Goal: Information Seeking & Learning: Learn about a topic

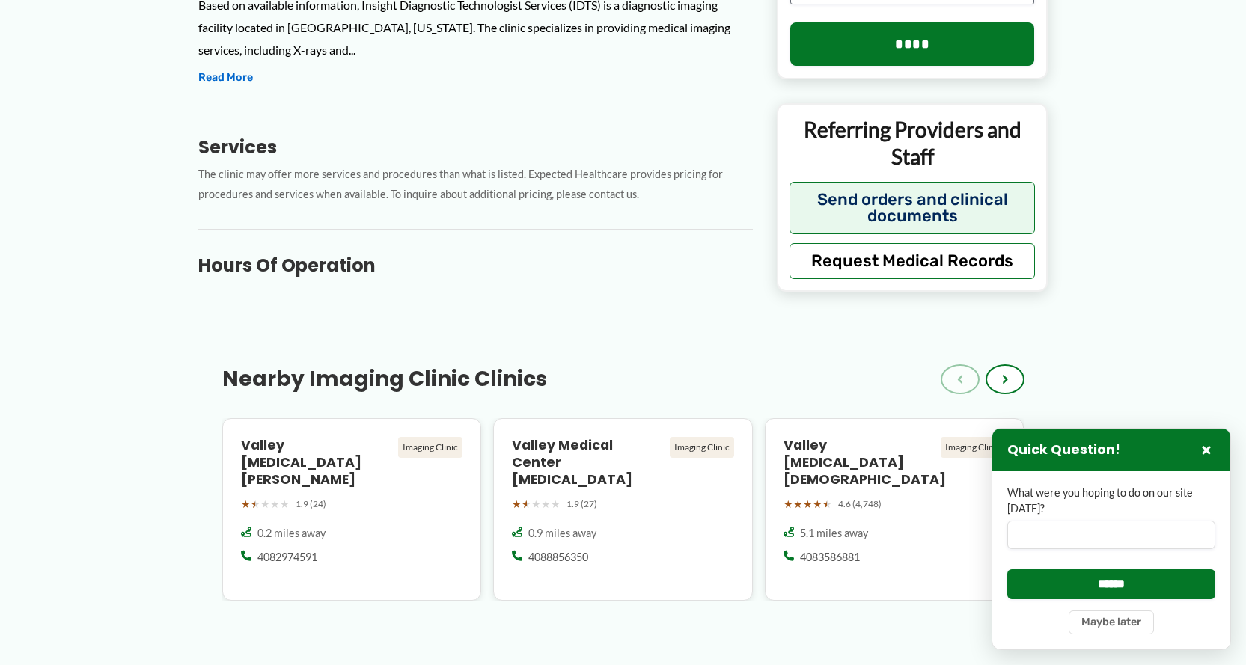
scroll to position [748, 0]
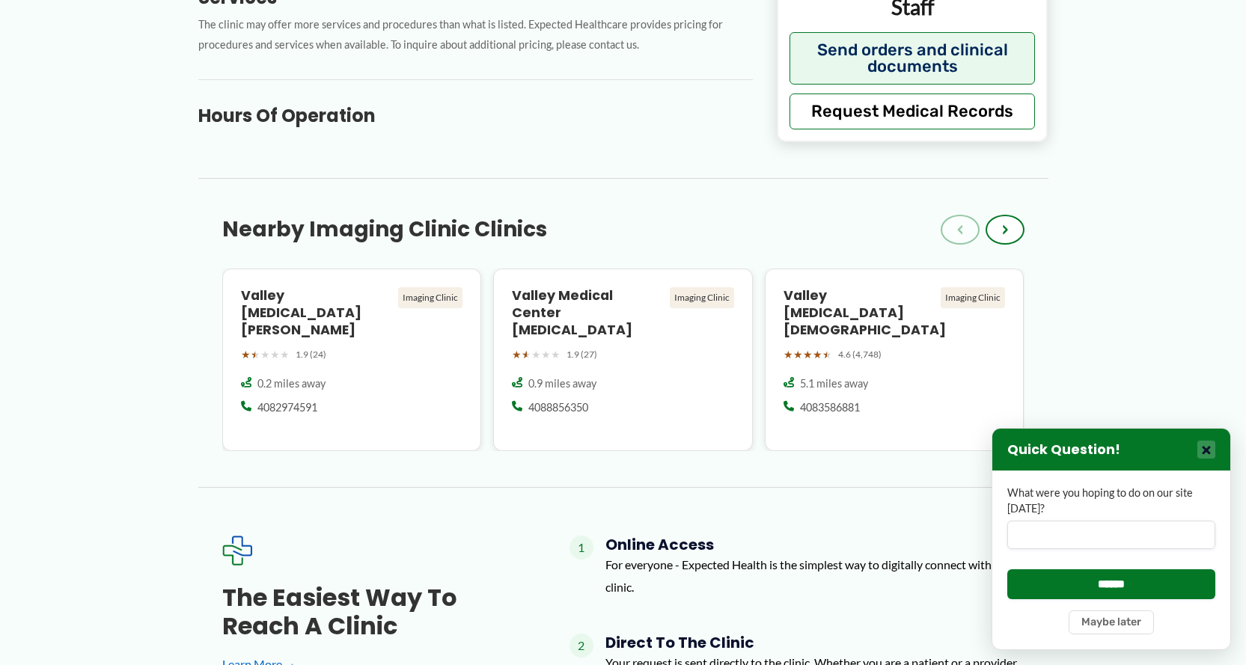
click at [1210, 455] on button "×" at bounding box center [1207, 450] width 18 height 18
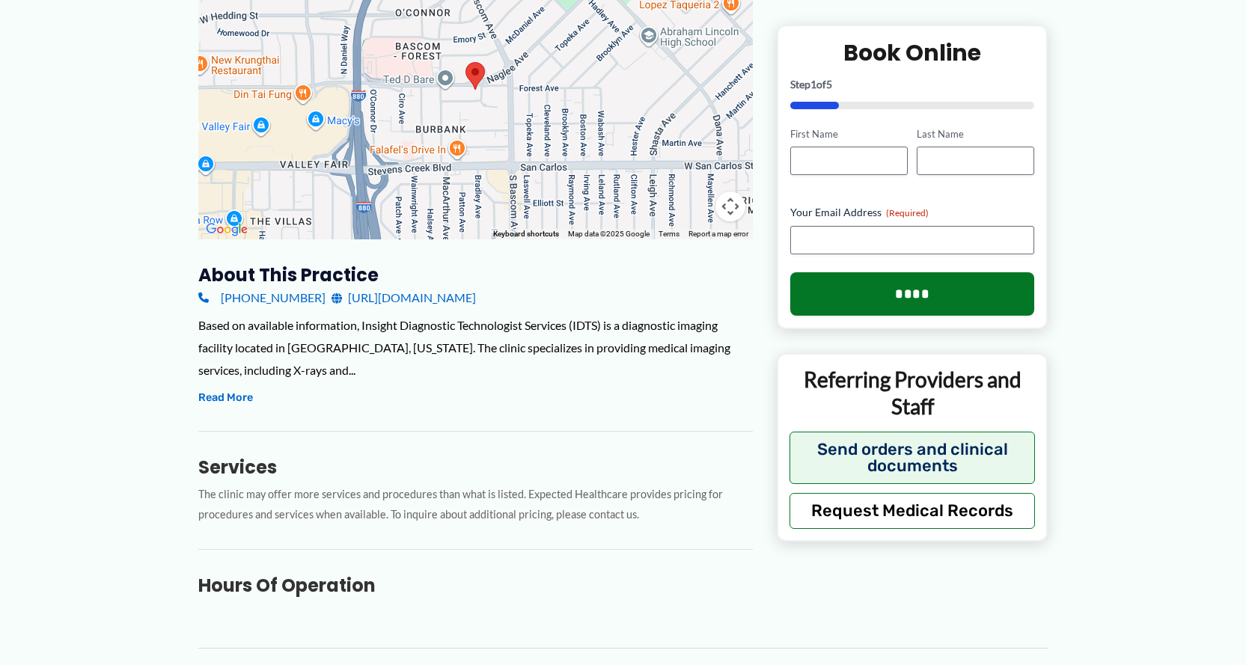
scroll to position [243, 0]
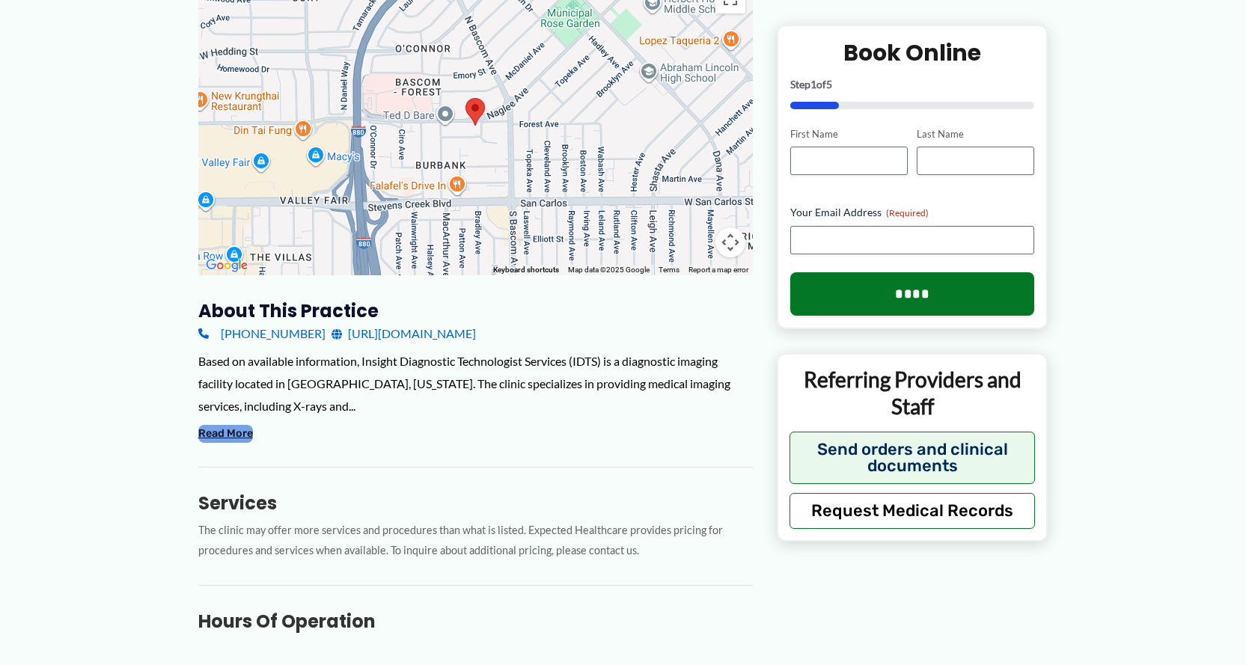
click at [238, 436] on button "Read More" at bounding box center [225, 434] width 55 height 18
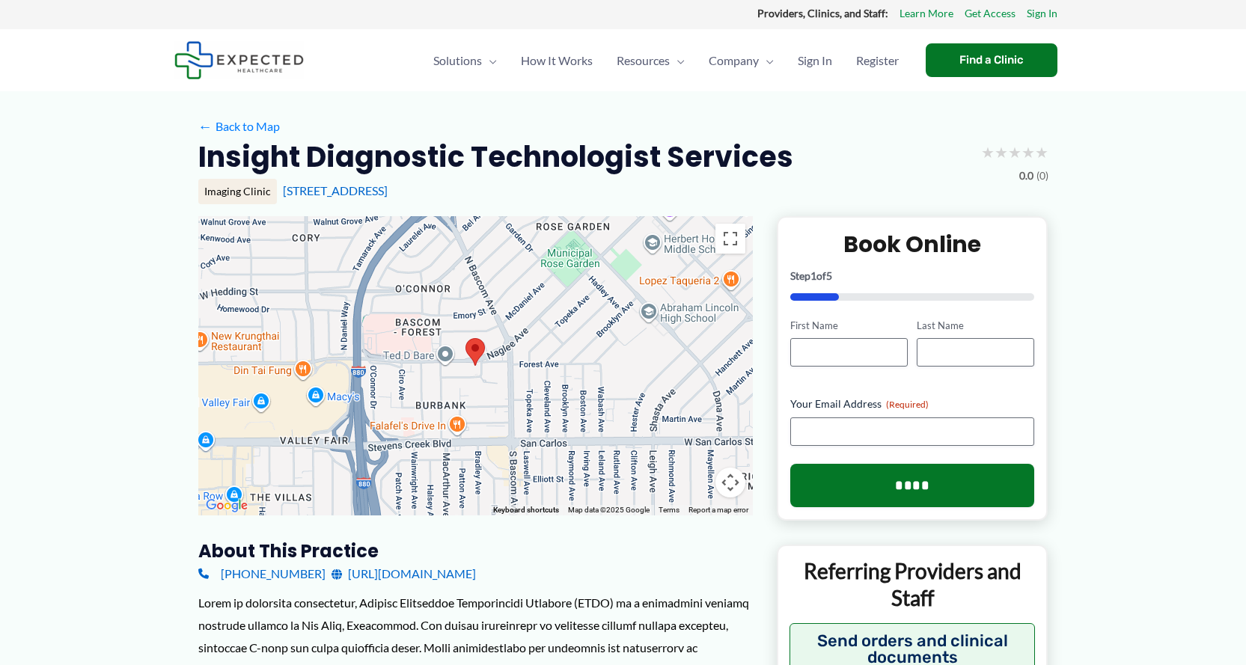
scroll to position [0, 0]
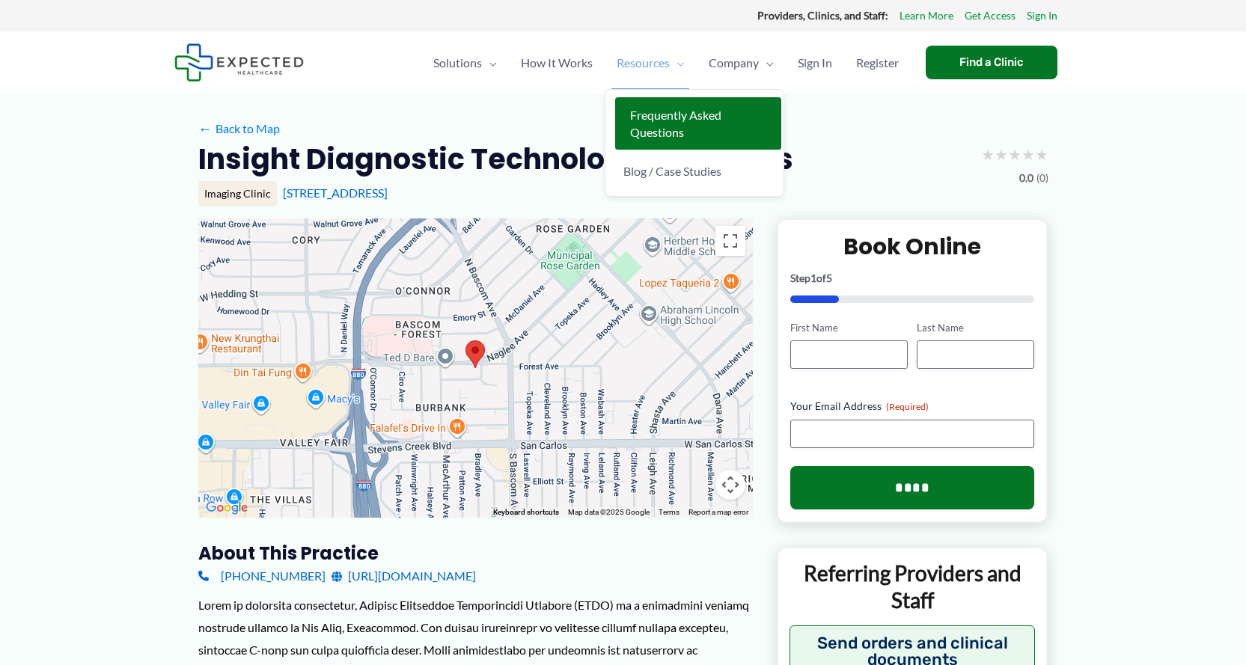
click at [644, 129] on span "Frequently Asked Questions" at bounding box center [675, 123] width 91 height 31
